Goal: Task Accomplishment & Management: Manage account settings

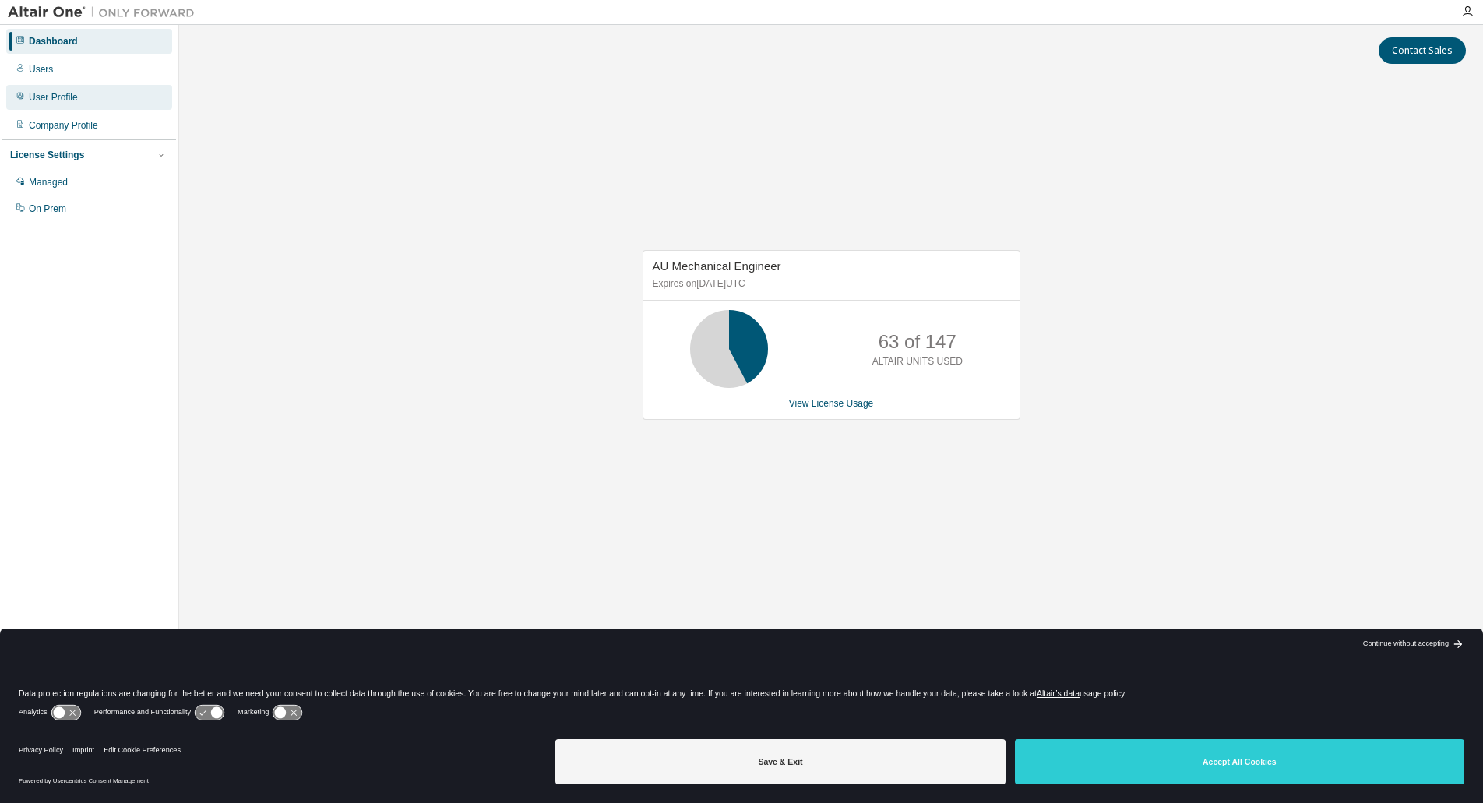
click at [41, 97] on div "User Profile" at bounding box center [53, 97] width 49 height 12
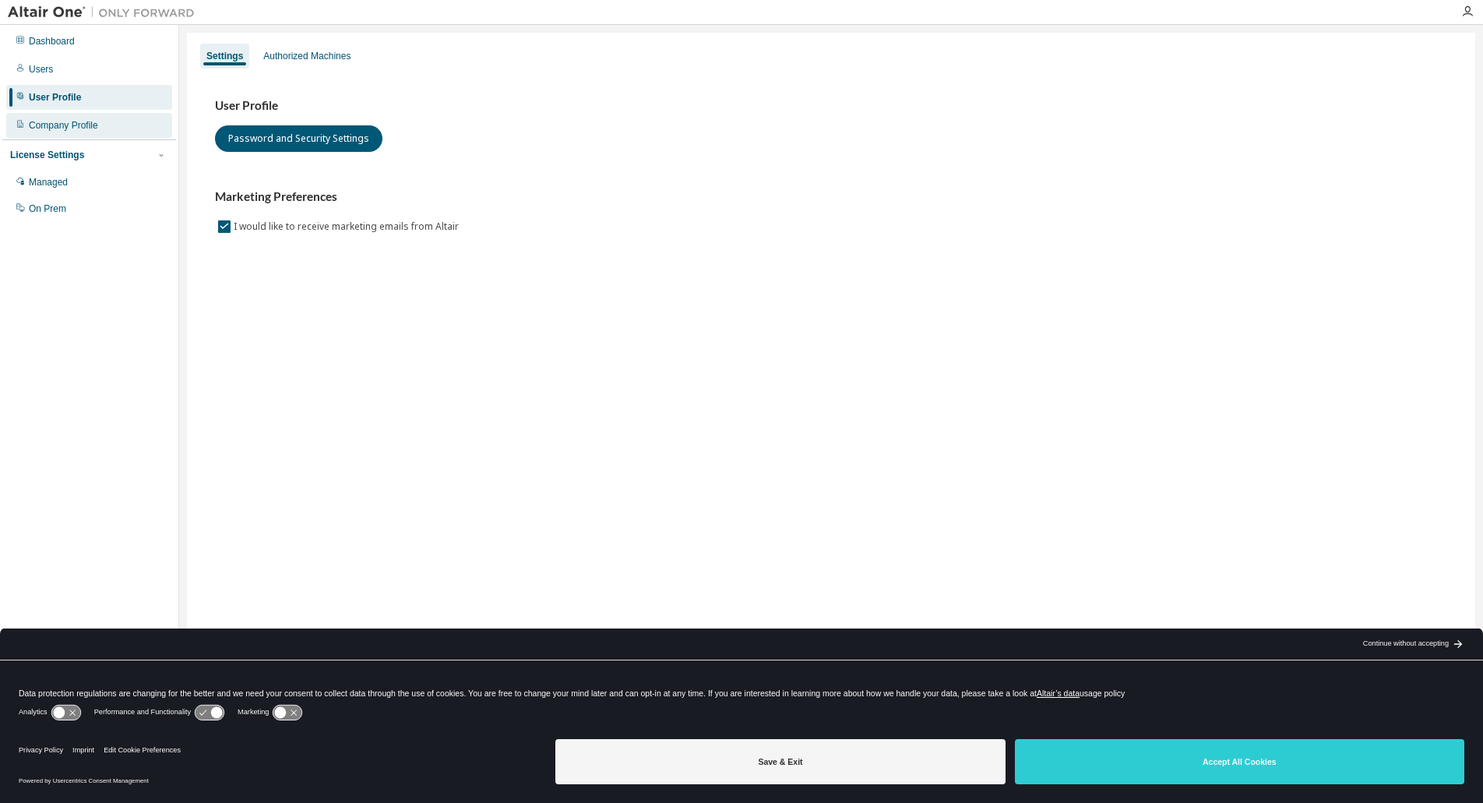
click at [82, 129] on div "Company Profile" at bounding box center [63, 125] width 69 height 12
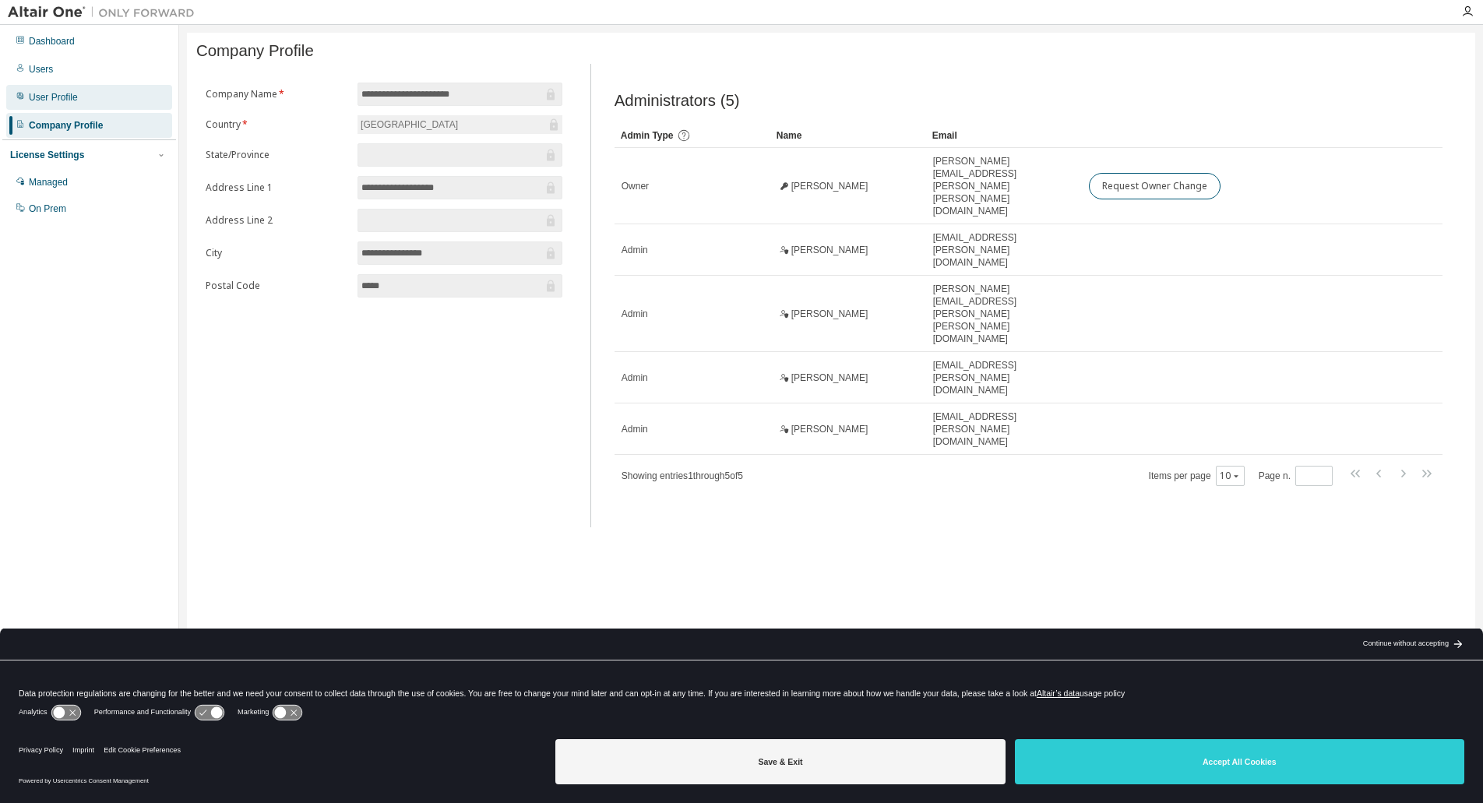
click at [72, 98] on div "User Profile" at bounding box center [53, 97] width 49 height 12
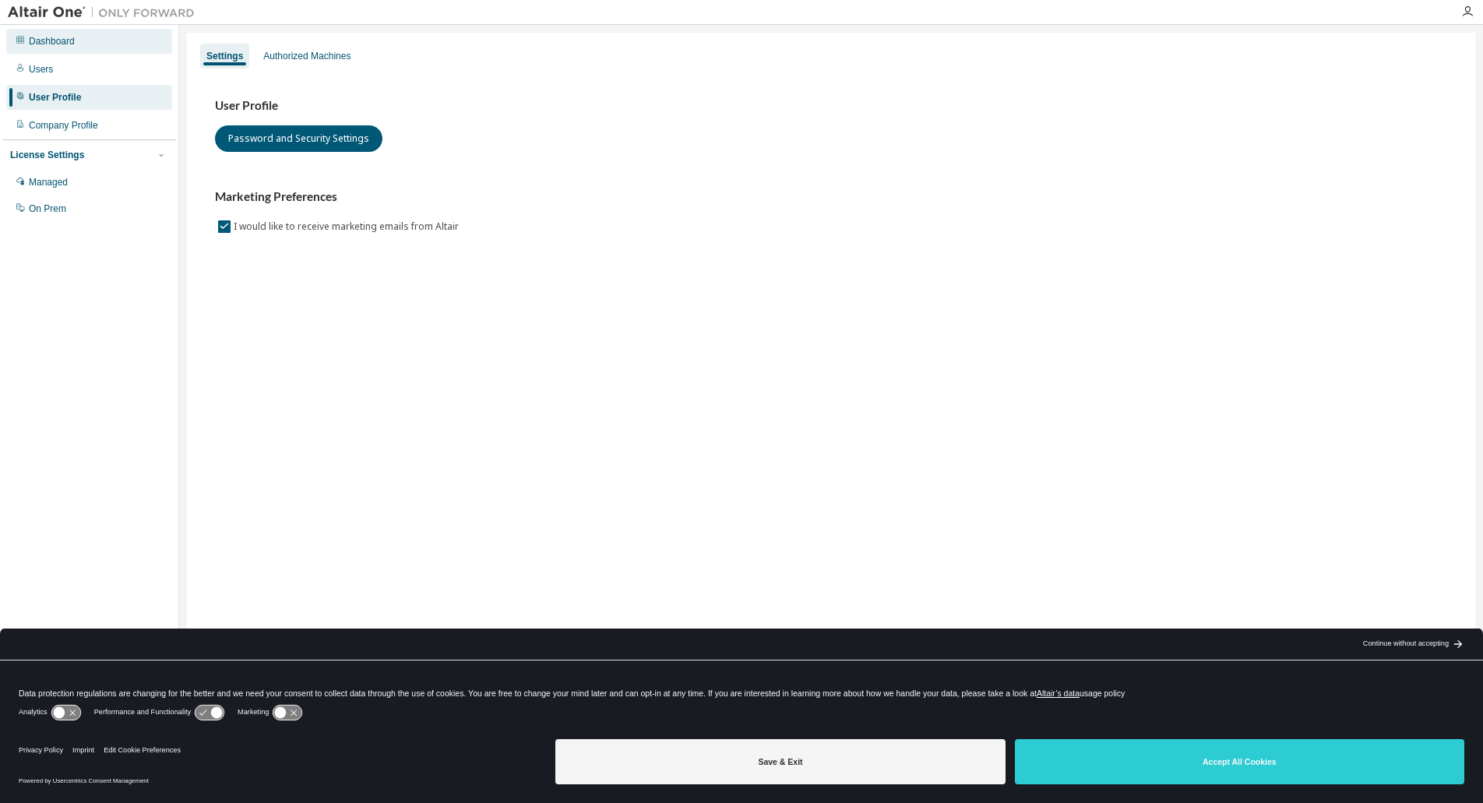
click at [57, 36] on div "Dashboard" at bounding box center [52, 41] width 46 height 12
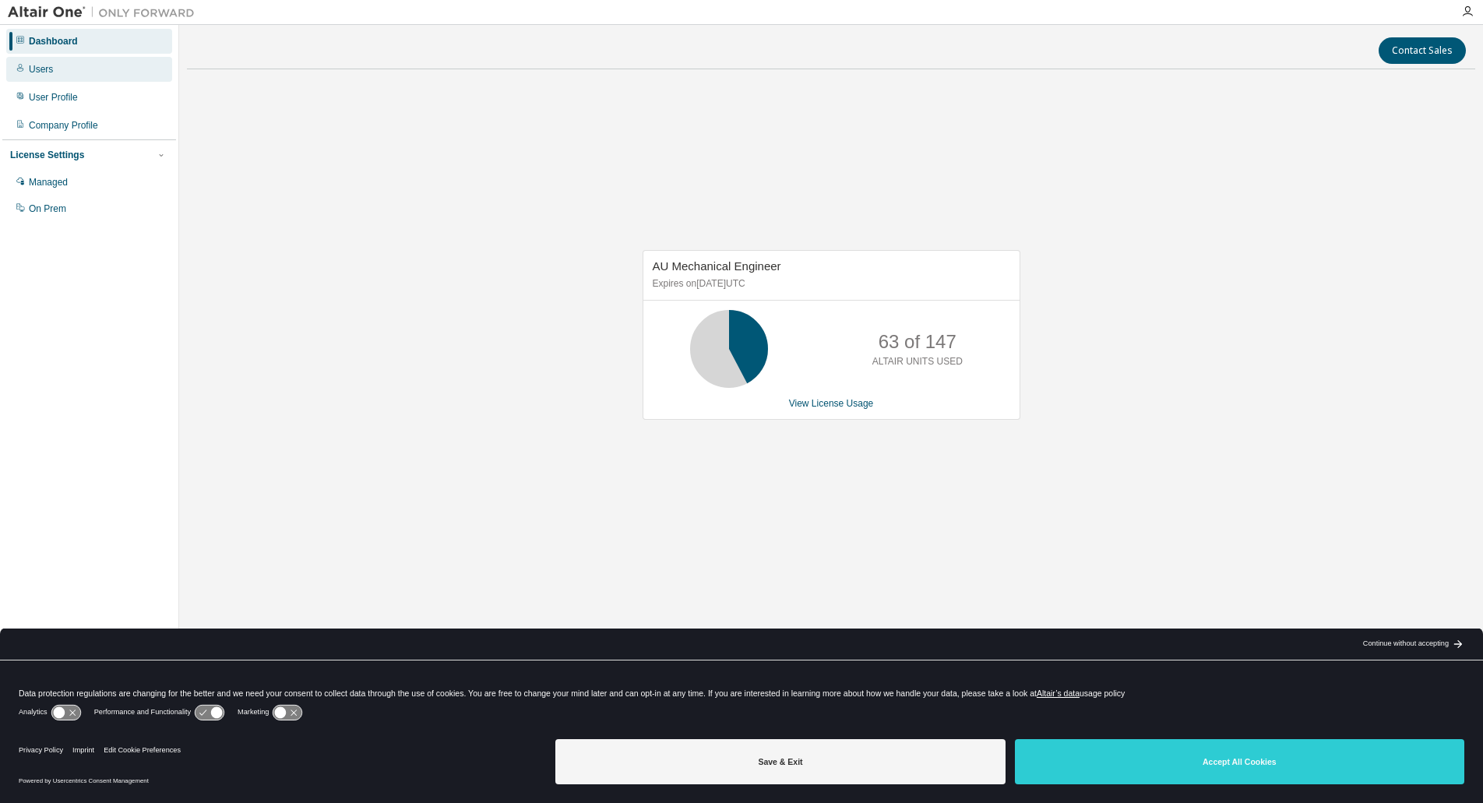
click at [43, 66] on div "Users" at bounding box center [41, 69] width 24 height 12
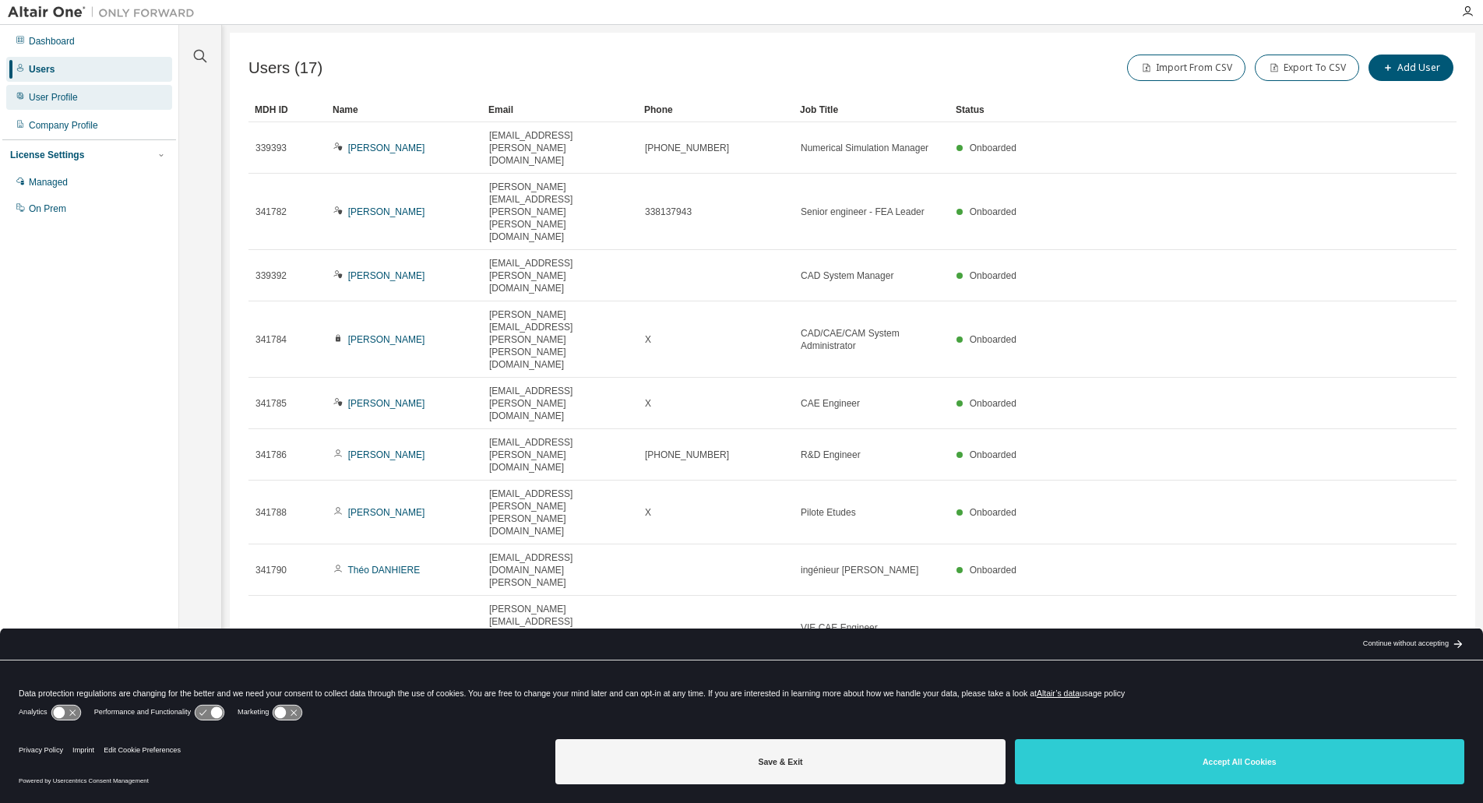
click at [72, 100] on div "User Profile" at bounding box center [53, 97] width 49 height 12
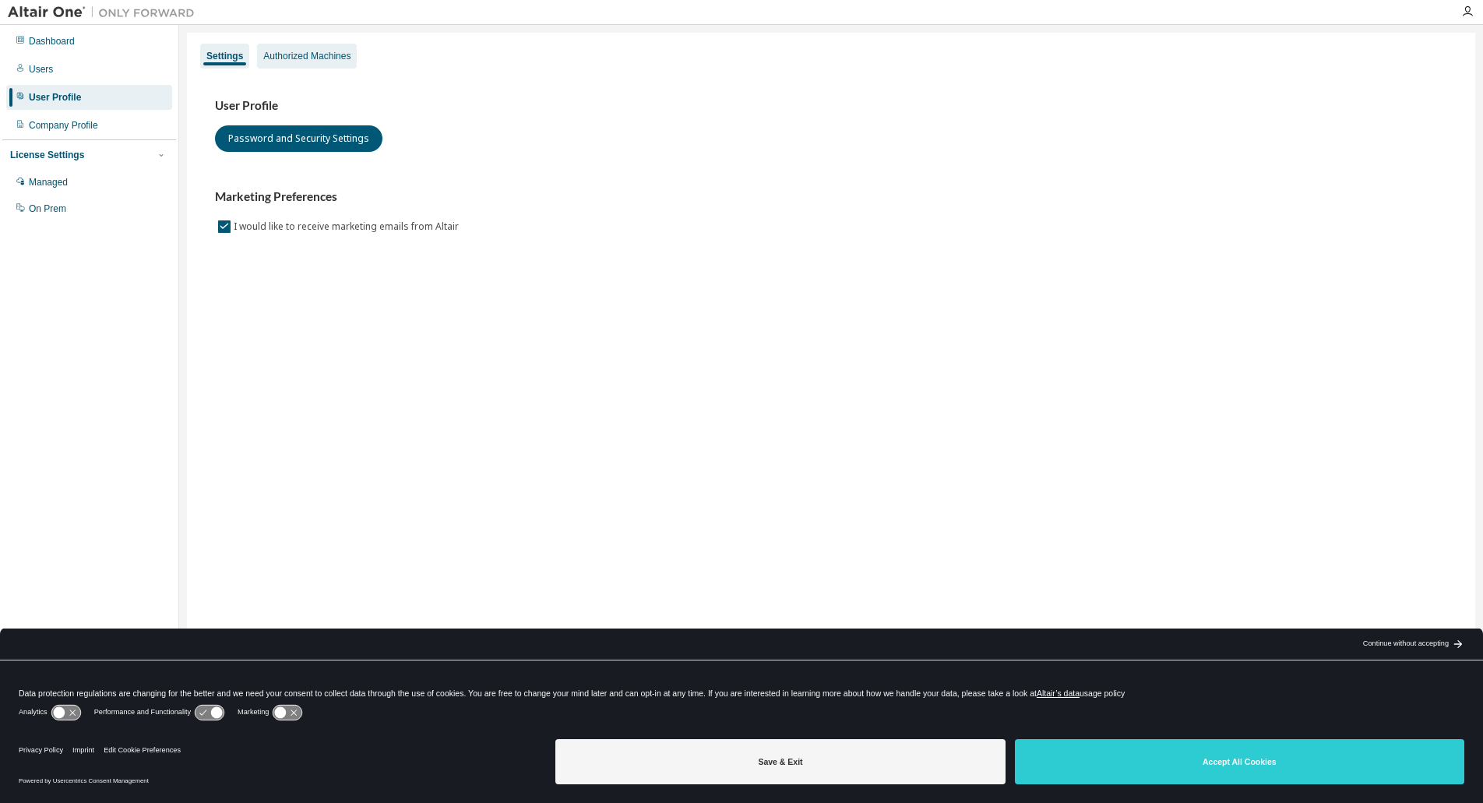
click at [326, 61] on div "Authorized Machines" at bounding box center [306, 56] width 87 height 12
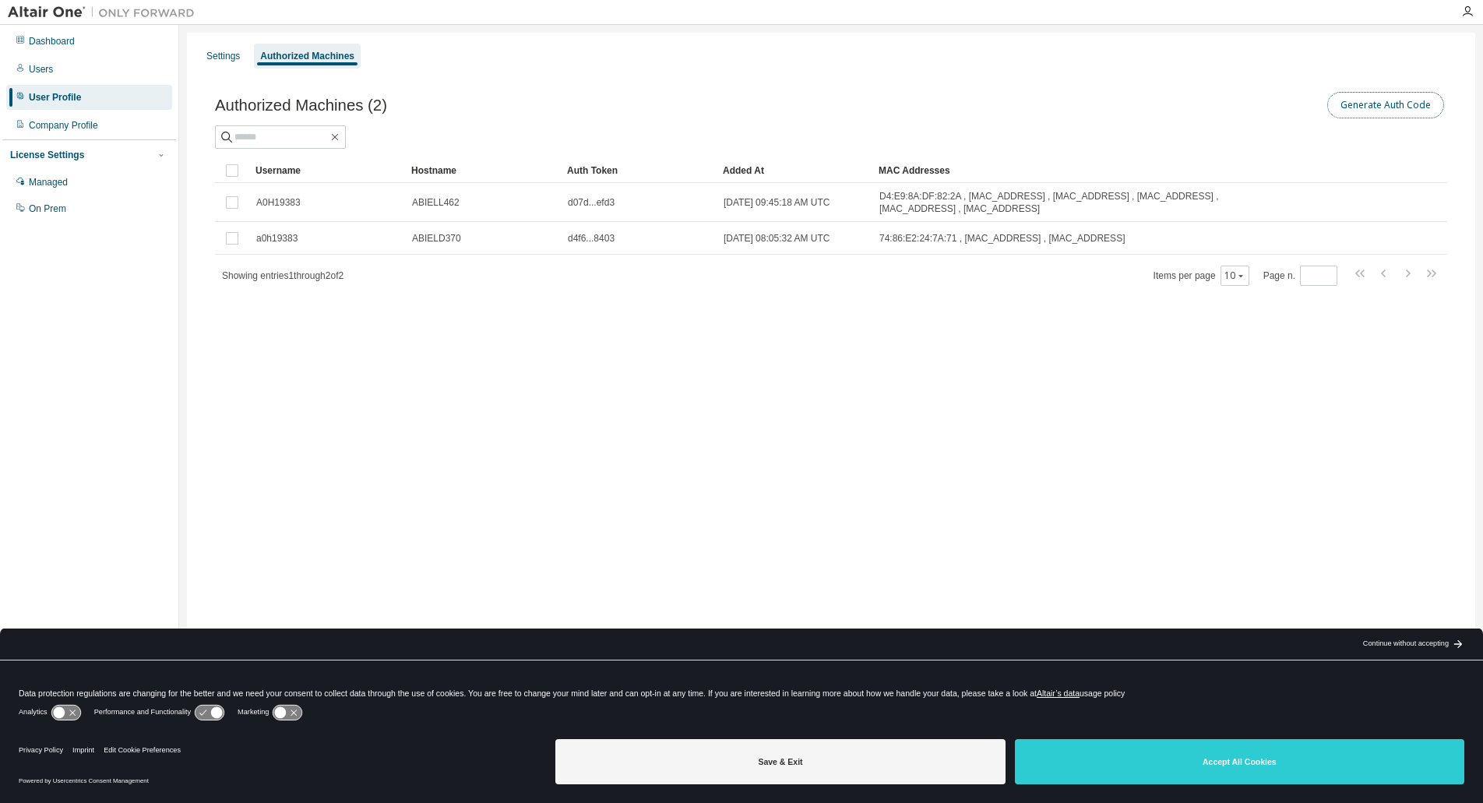
click at [1358, 107] on button "Generate Auth Code" at bounding box center [1385, 105] width 117 height 26
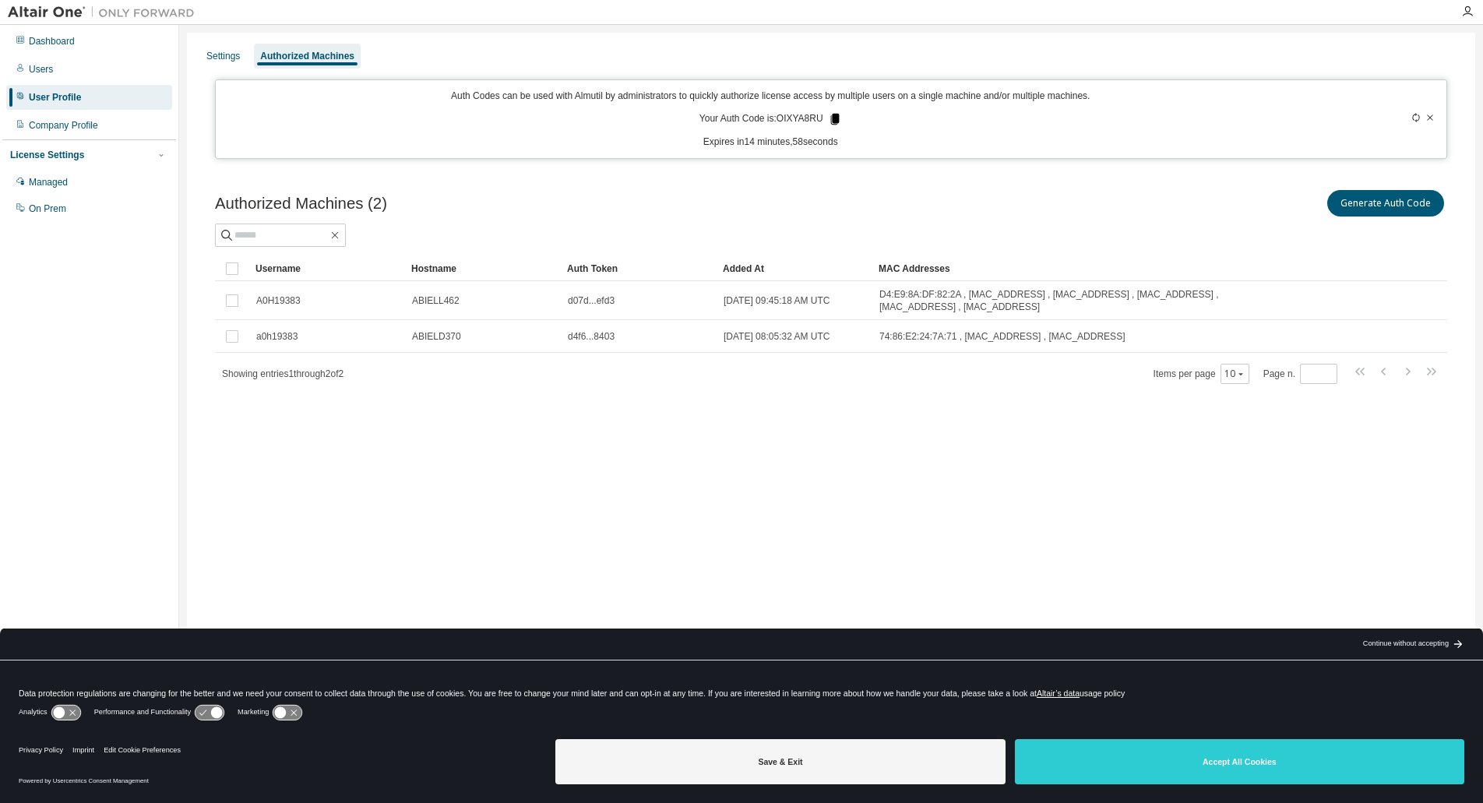
click at [833, 117] on icon at bounding box center [834, 119] width 9 height 11
click at [61, 93] on div "User Profile" at bounding box center [55, 97] width 52 height 12
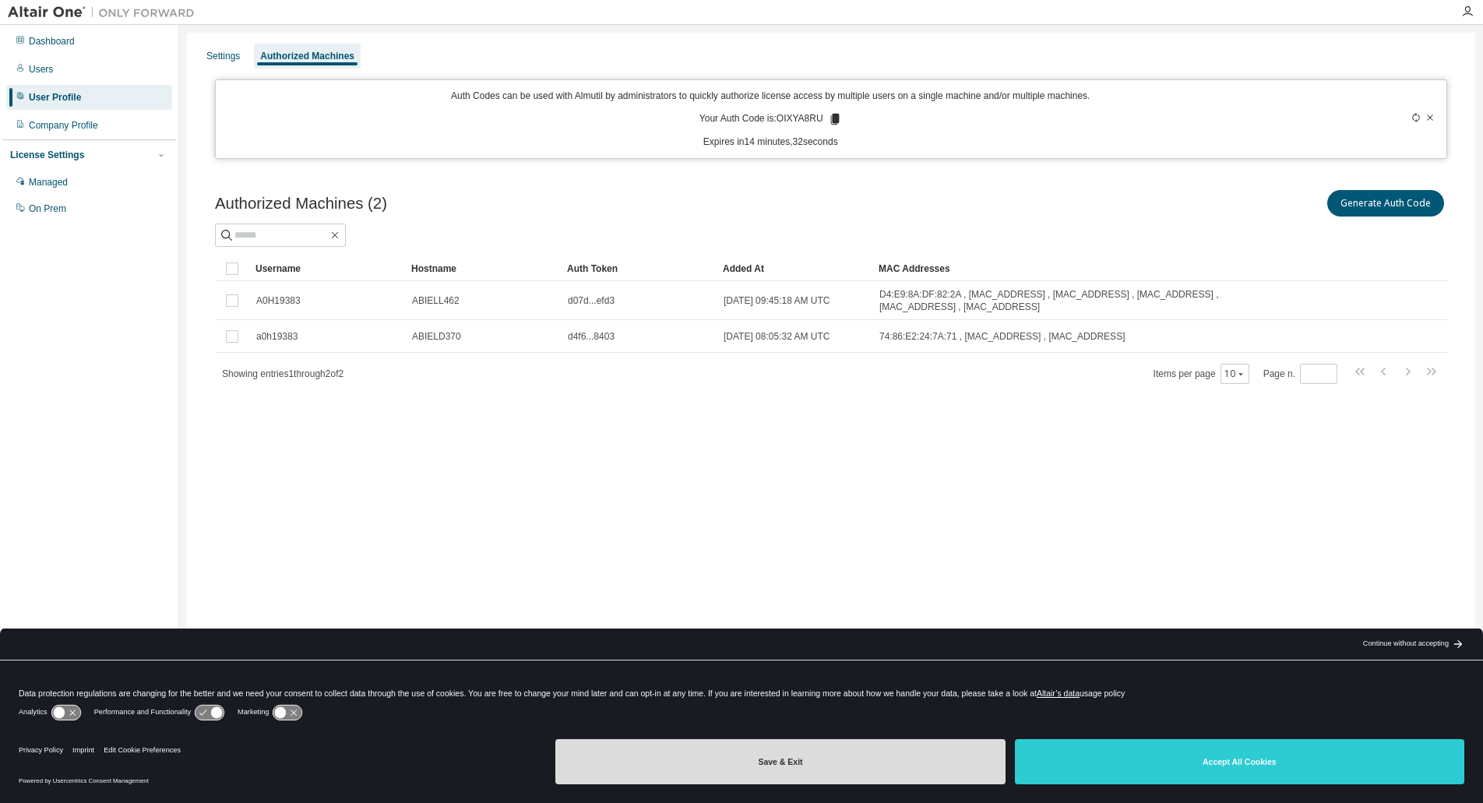
click at [853, 754] on button "Save & Exit" at bounding box center [779, 761] width 449 height 45
